Goal: Information Seeking & Learning: Learn about a topic

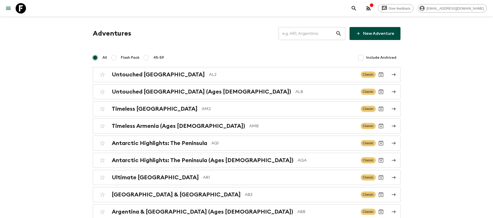
click at [324, 36] on input "text" at bounding box center [307, 33] width 57 height 15
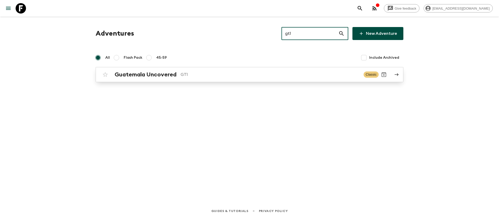
type input "gt1"
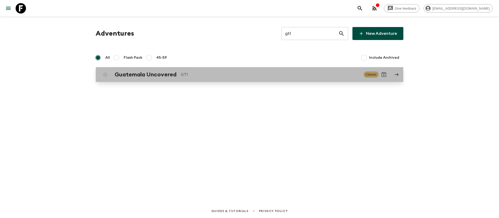
click at [171, 77] on h2 "Guatemala Uncovered" at bounding box center [146, 74] width 62 height 7
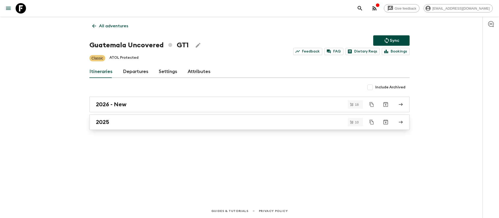
click at [110, 119] on div "2025" at bounding box center [244, 122] width 297 height 7
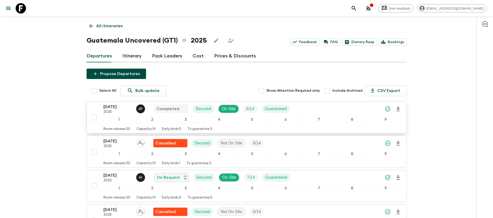
click at [117, 111] on p "2025" at bounding box center [117, 112] width 29 height 4
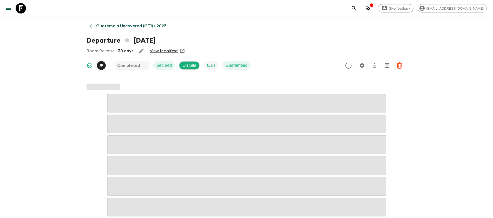
click at [170, 51] on link "View Manifest" at bounding box center [164, 50] width 28 height 5
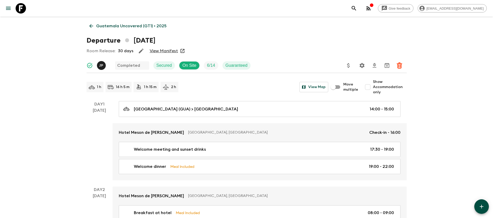
click at [91, 24] on icon at bounding box center [91, 26] width 4 height 4
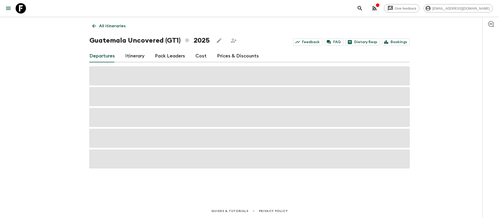
click at [199, 57] on link "Cost" at bounding box center [200, 56] width 11 height 12
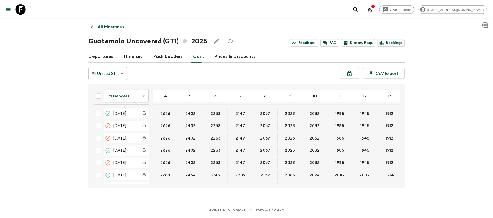
scroll to position [78, 0]
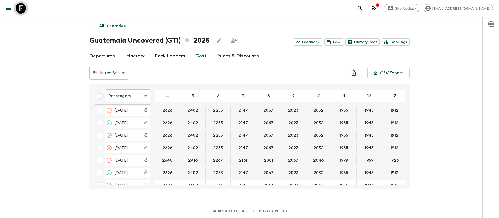
click at [22, 8] on icon at bounding box center [21, 8] width 10 height 10
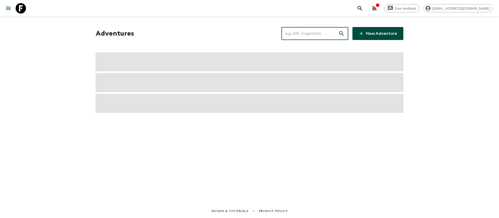
click at [332, 29] on input "text" at bounding box center [309, 33] width 57 height 15
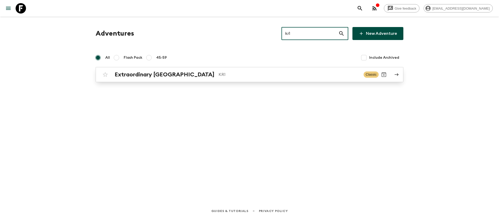
type input "kr1"
click at [186, 74] on h2 "Extraordinary [GEOGRAPHIC_DATA]" at bounding box center [165, 74] width 100 height 7
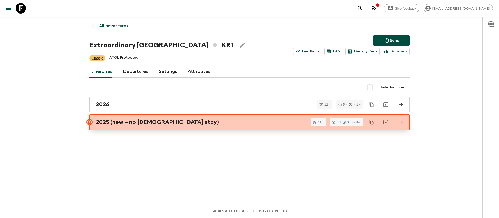
click at [174, 126] on link "2025 (new – no [DEMOGRAPHIC_DATA] stay)" at bounding box center [249, 122] width 320 height 16
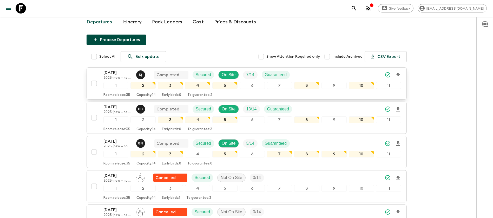
scroll to position [78, 0]
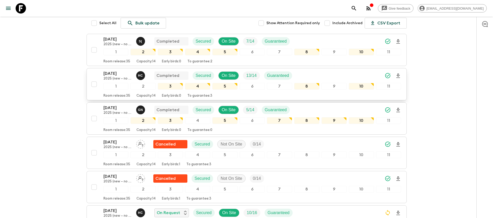
click at [122, 74] on p "[DATE]" at bounding box center [117, 73] width 29 height 6
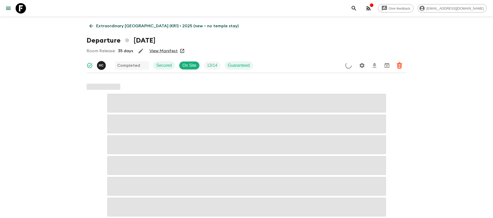
click at [162, 50] on link "View Manifest" at bounding box center [163, 50] width 28 height 5
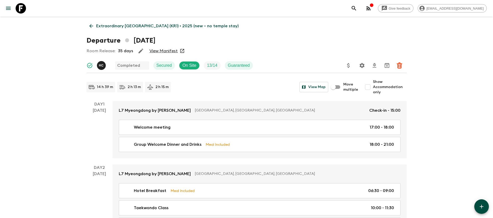
click at [93, 24] on icon at bounding box center [91, 26] width 6 height 6
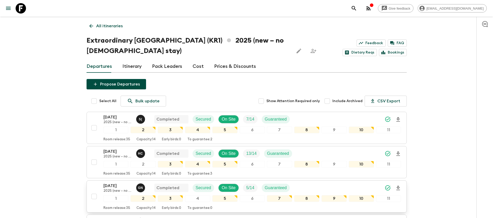
click at [121, 187] on p "[DATE]" at bounding box center [117, 186] width 29 height 6
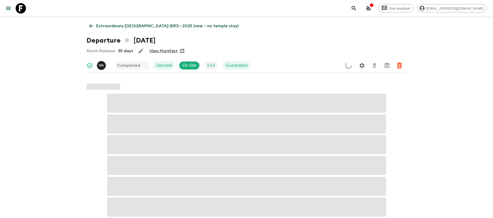
click at [172, 50] on link "View Manifest" at bounding box center [163, 50] width 28 height 5
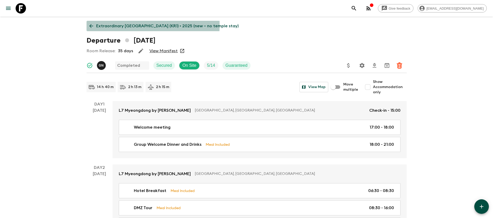
click at [95, 25] on link "Extraordinary [GEOGRAPHIC_DATA] (KR1) • 2025 (new – no temple stay)" at bounding box center [164, 26] width 155 height 10
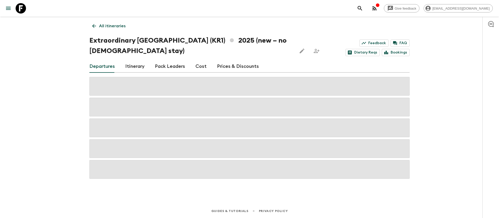
click at [198, 64] on link "Cost" at bounding box center [200, 66] width 11 height 12
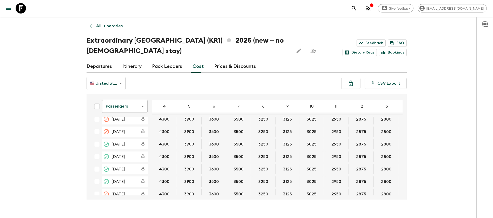
scroll to position [156, 0]
